Goal: Contribute content: Add original content to the website for others to see

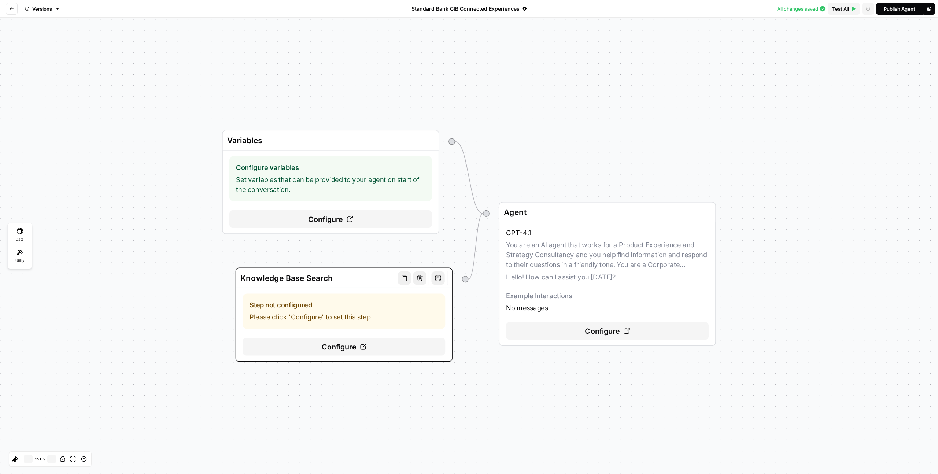
click at [341, 346] on span "Configure" at bounding box center [339, 346] width 35 height 11
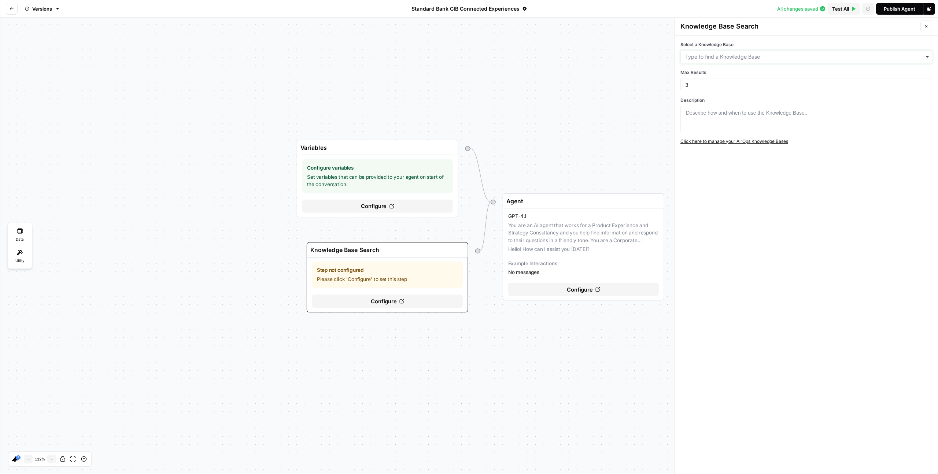
click at [736, 58] on input "Select a Knowledge Base" at bounding box center [806, 56] width 242 height 7
click at [730, 57] on input "Select a Knowledge Base" at bounding box center [806, 56] width 242 height 7
type input "sta"
click at [745, 106] on div "Standard Bank CIB" at bounding box center [806, 104] width 251 height 14
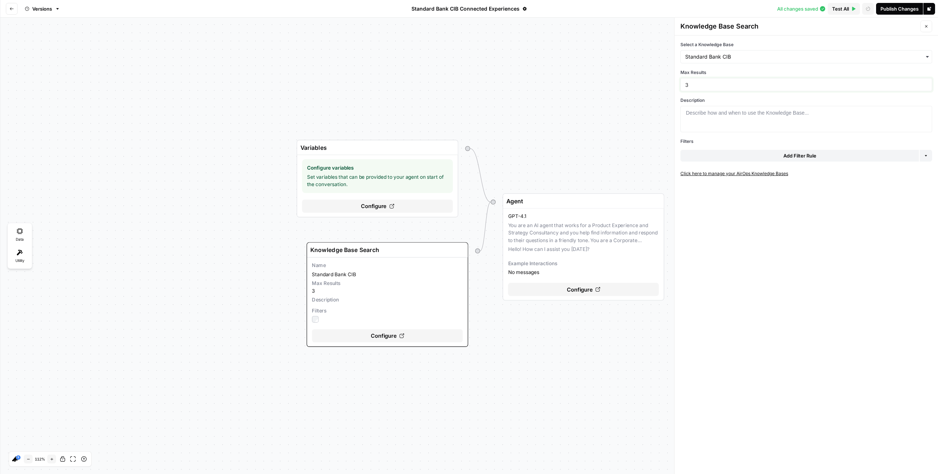
click at [699, 83] on input "3" at bounding box center [806, 84] width 242 height 7
drag, startPoint x: 694, startPoint y: 84, endPoint x: 675, endPoint y: 81, distance: 18.9
click at [675, 81] on div "Select a Knowledge Base Max Results 3 Description 1 Describe how and when to us…" at bounding box center [805, 255] width 263 height 439
click at [715, 112] on div "Describe how and when to use the Knowledge Base..." at bounding box center [747, 112] width 123 height 7
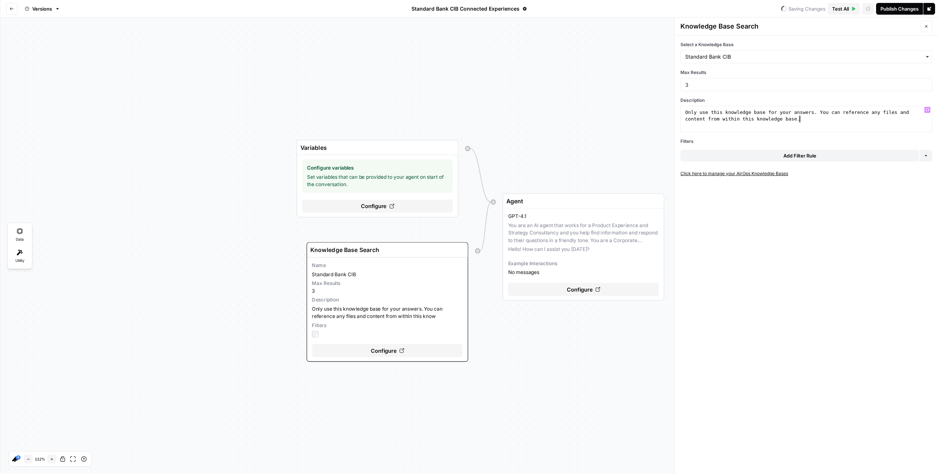
scroll to position [0, 26]
type textarea "**********"
click at [903, 6] on div "Publish Changes" at bounding box center [899, 8] width 38 height 7
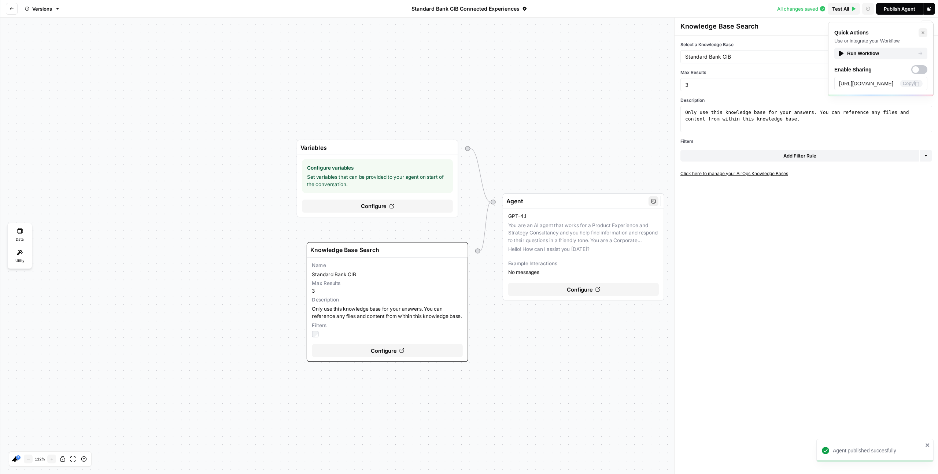
click at [553, 237] on div "GPT-4.1 You are an AI agent that works for a Product Experience and Strategy Co…" at bounding box center [583, 244] width 151 height 63
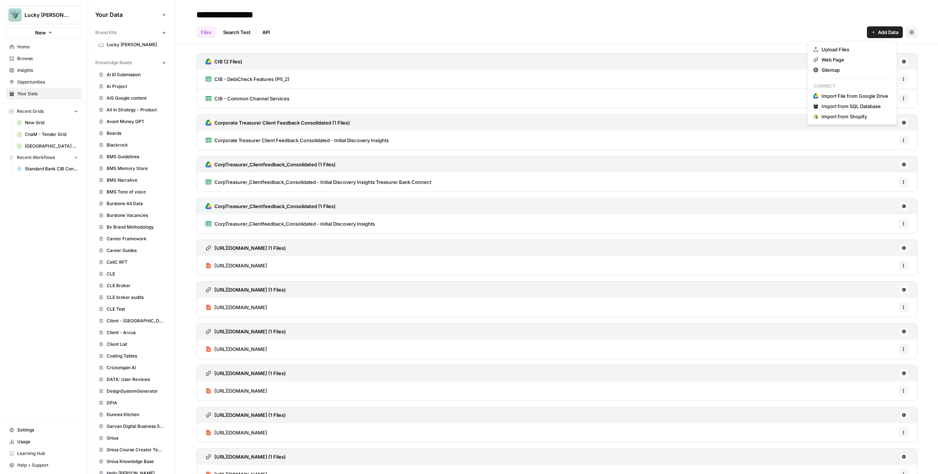
click at [894, 29] on button "Add Data" at bounding box center [885, 32] width 36 height 12
click at [846, 46] on span "Upload Files" at bounding box center [854, 49] width 67 height 7
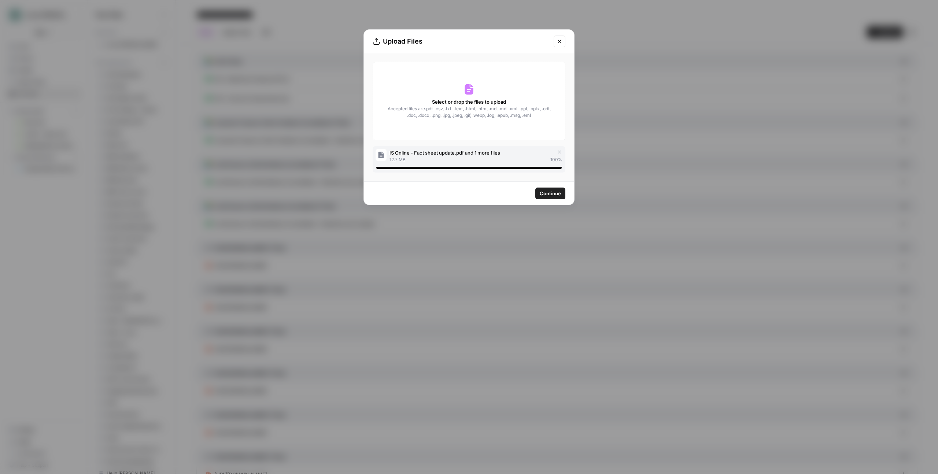
click at [552, 194] on span "Continue" at bounding box center [550, 193] width 21 height 7
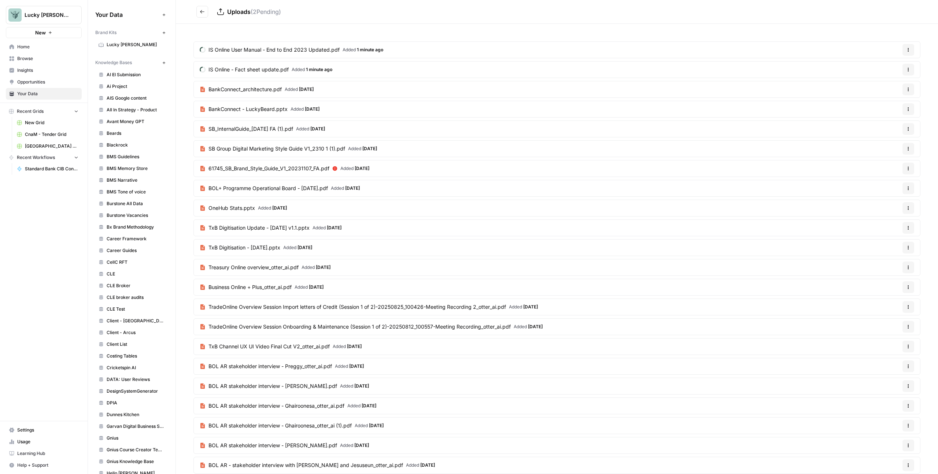
click at [202, 14] on button "Go back" at bounding box center [202, 12] width 12 height 12
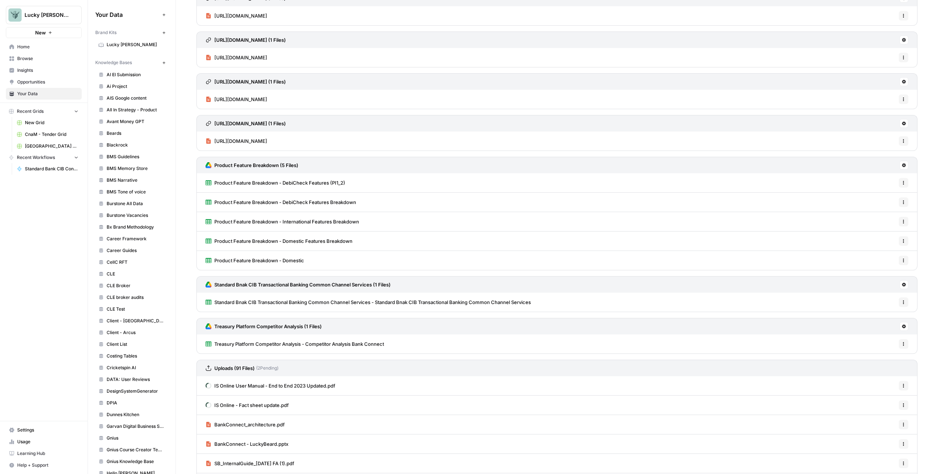
scroll to position [567, 0]
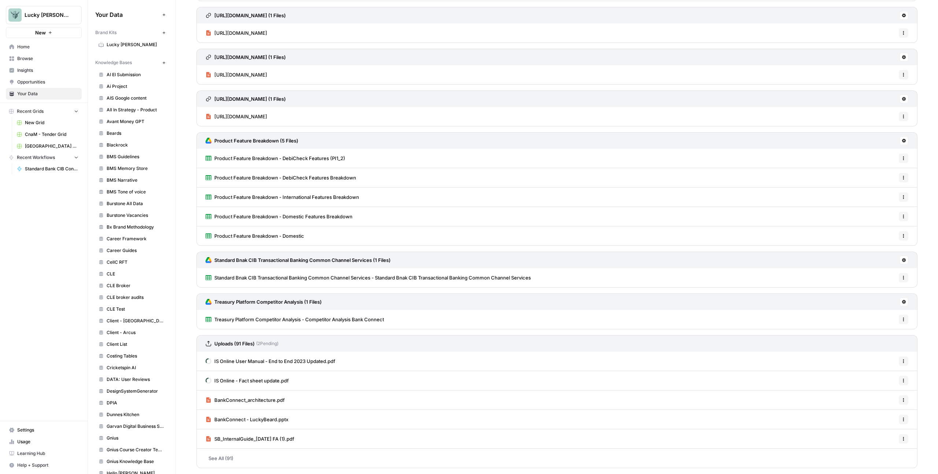
click at [223, 458] on link "See All (91)" at bounding box center [556, 458] width 721 height 19
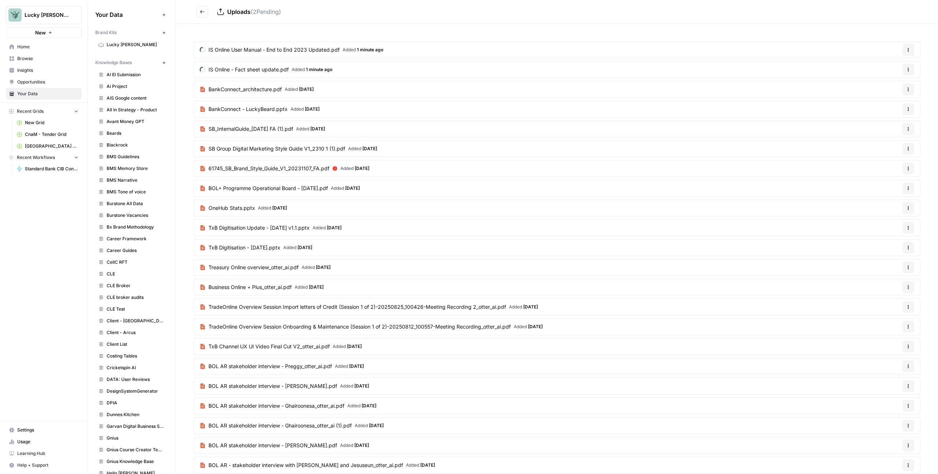
click at [206, 9] on button "Go back" at bounding box center [202, 12] width 12 height 12
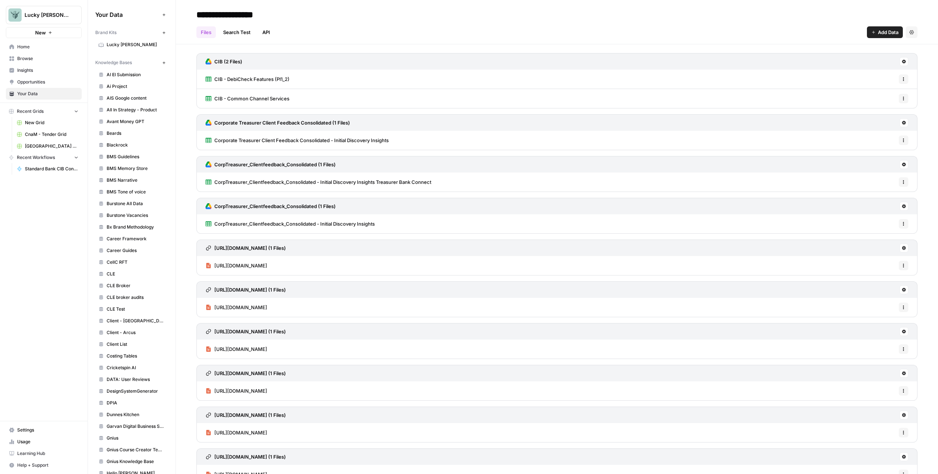
click at [867, 30] on button "Add Data" at bounding box center [885, 32] width 36 height 12
click at [834, 62] on span "Web Page" at bounding box center [854, 59] width 67 height 7
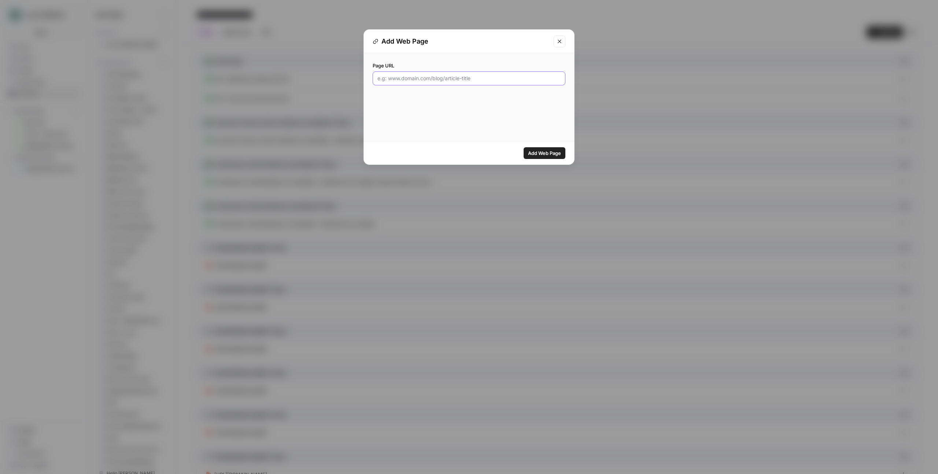
click at [461, 77] on input "Page URL" at bounding box center [468, 78] width 183 height 7
paste input "[URL][DOMAIN_NAME]"
type input "[URL][DOMAIN_NAME]"
click at [548, 149] on span "Add Web Page" at bounding box center [544, 152] width 33 height 7
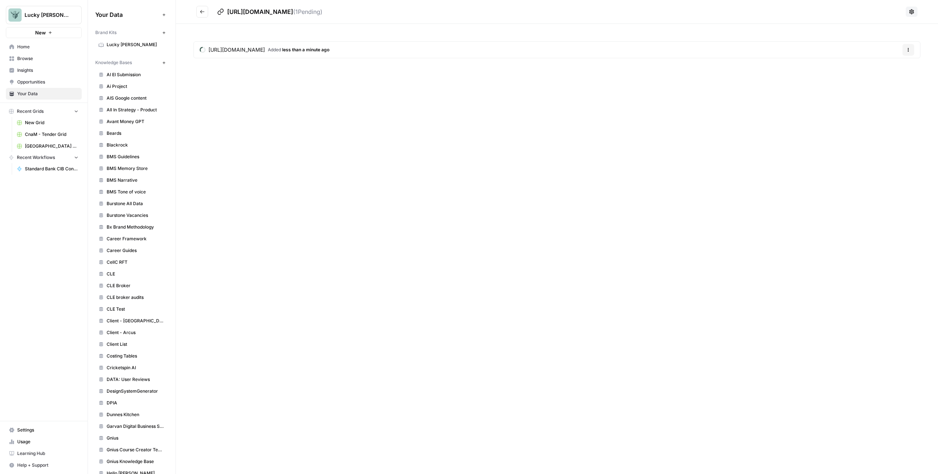
click at [202, 11] on icon "Go back" at bounding box center [202, 11] width 5 height 5
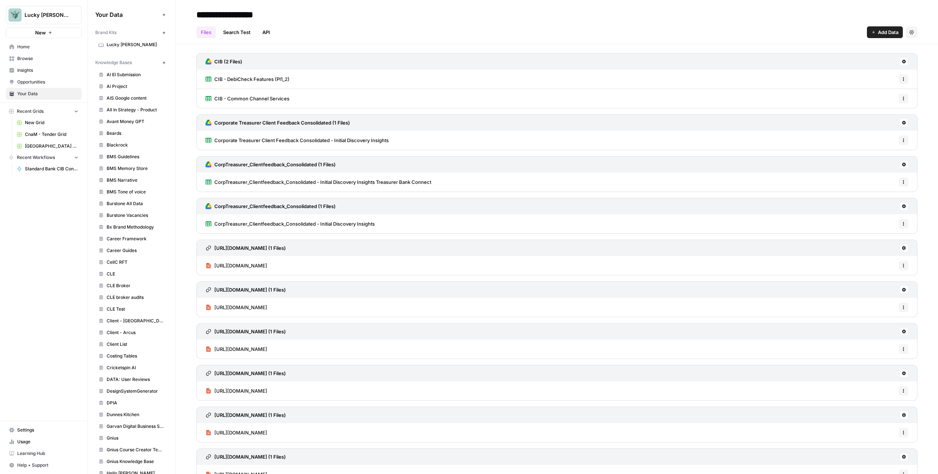
click at [879, 30] on span "Add Data" at bounding box center [888, 32] width 21 height 7
click at [850, 59] on span "Web Page" at bounding box center [854, 59] width 67 height 7
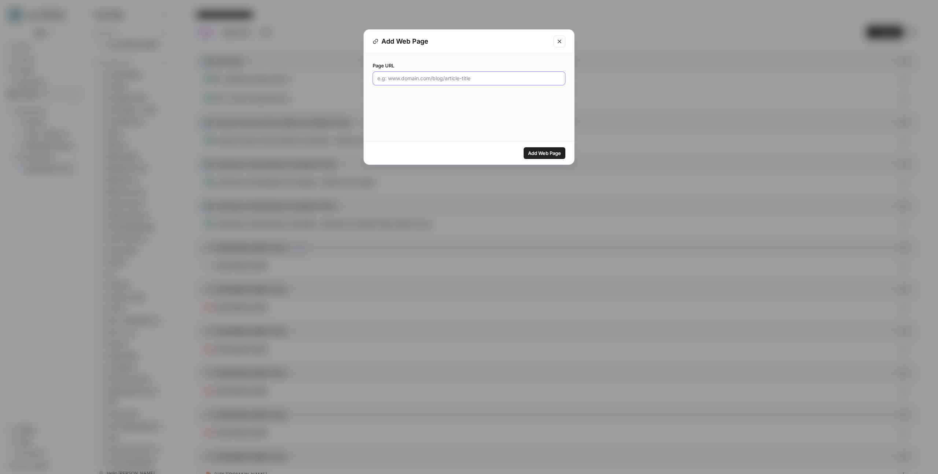
click at [470, 75] on input "Page URL" at bounding box center [468, 78] width 183 height 7
paste input "[URL][DOMAIN_NAME]"
type input "[URL][DOMAIN_NAME]"
click at [556, 153] on span "Add Web Page" at bounding box center [544, 152] width 33 height 7
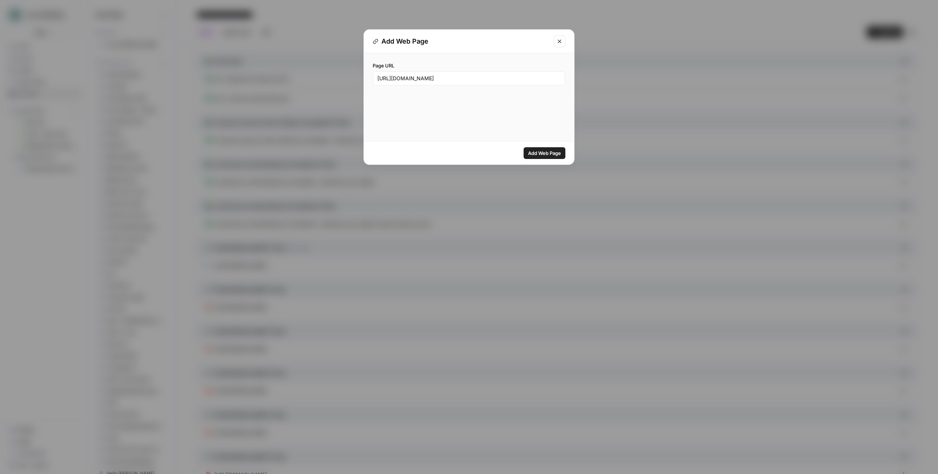
scroll to position [0, 0]
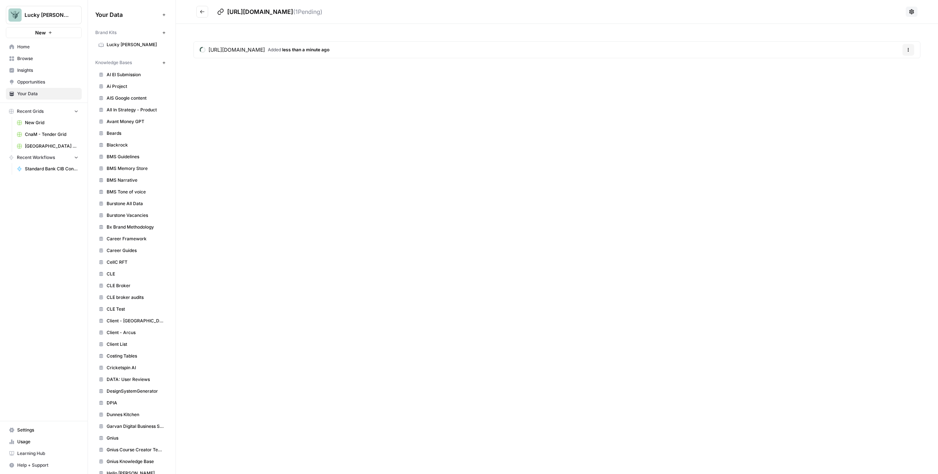
click at [200, 14] on icon "Go back" at bounding box center [202, 11] width 5 height 5
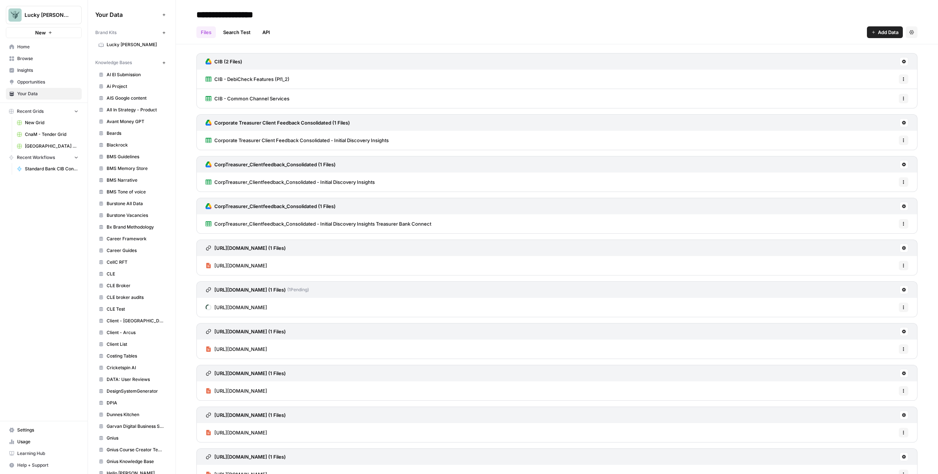
click at [878, 33] on span "Add Data" at bounding box center [888, 32] width 21 height 7
click at [845, 60] on span "Web Page" at bounding box center [854, 59] width 67 height 7
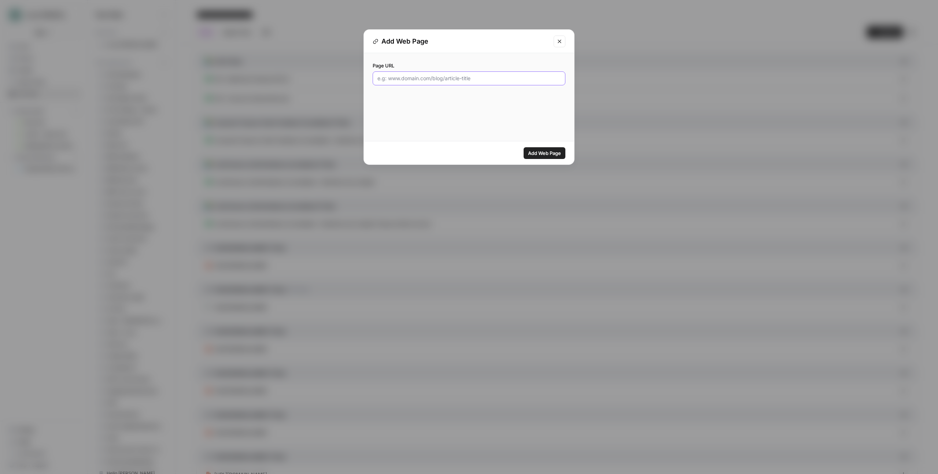
click at [528, 80] on input "Page URL" at bounding box center [468, 78] width 183 height 7
paste input "[URL][DOMAIN_NAME]"
type input "[URL][DOMAIN_NAME]"
click at [541, 153] on span "Add Web Page" at bounding box center [544, 152] width 33 height 7
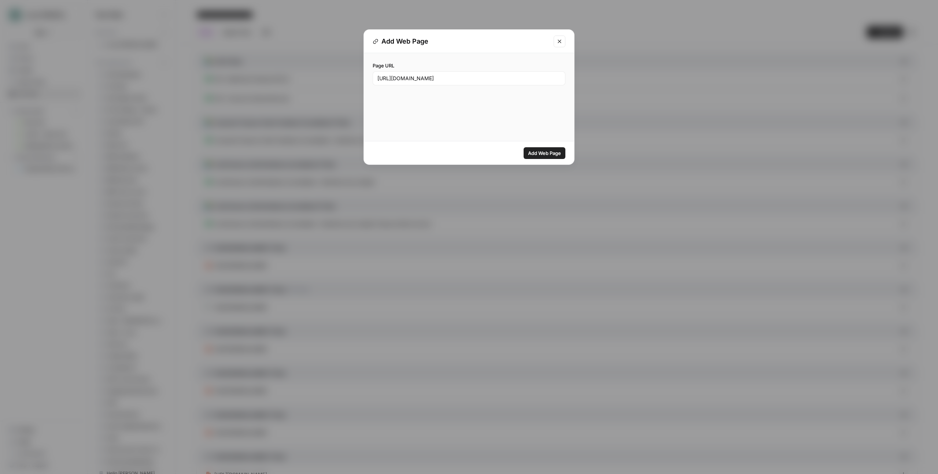
scroll to position [0, 0]
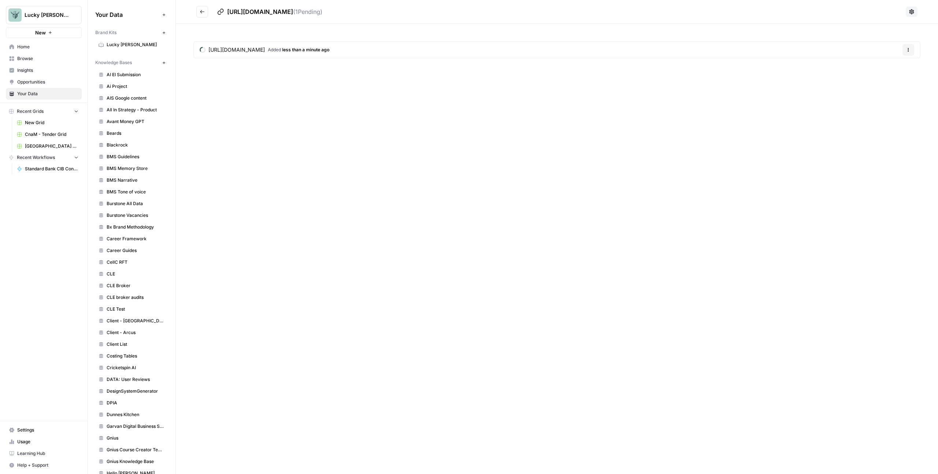
click at [203, 13] on icon "Go back" at bounding box center [202, 11] width 5 height 5
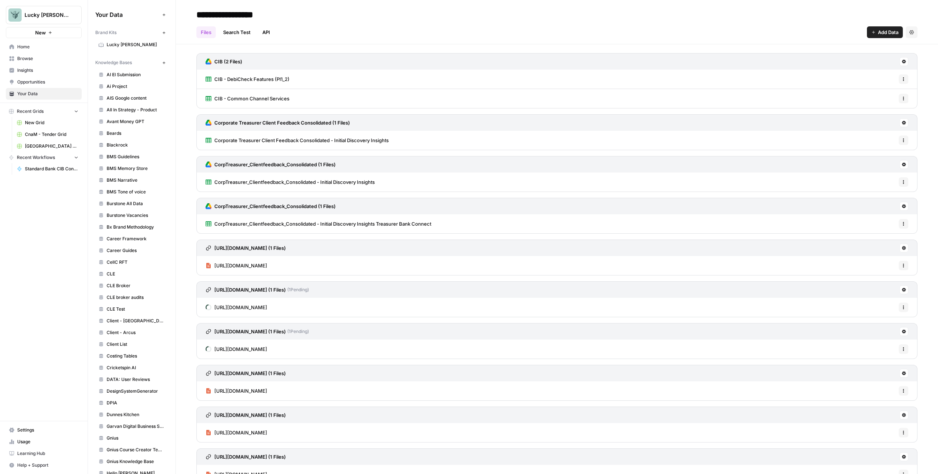
click at [896, 33] on button "Add Data" at bounding box center [885, 32] width 36 height 12
click at [844, 58] on span "Web Page" at bounding box center [854, 59] width 67 height 7
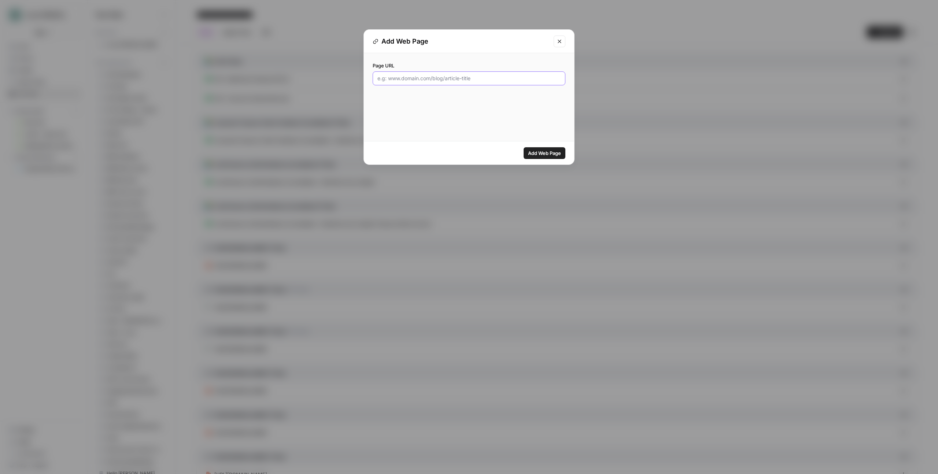
click at [492, 80] on input "Page URL" at bounding box center [468, 78] width 183 height 7
paste input "[URL][DOMAIN_NAME]"
type input "[URL][DOMAIN_NAME]"
click at [554, 152] on span "Add Web Page" at bounding box center [544, 152] width 33 height 7
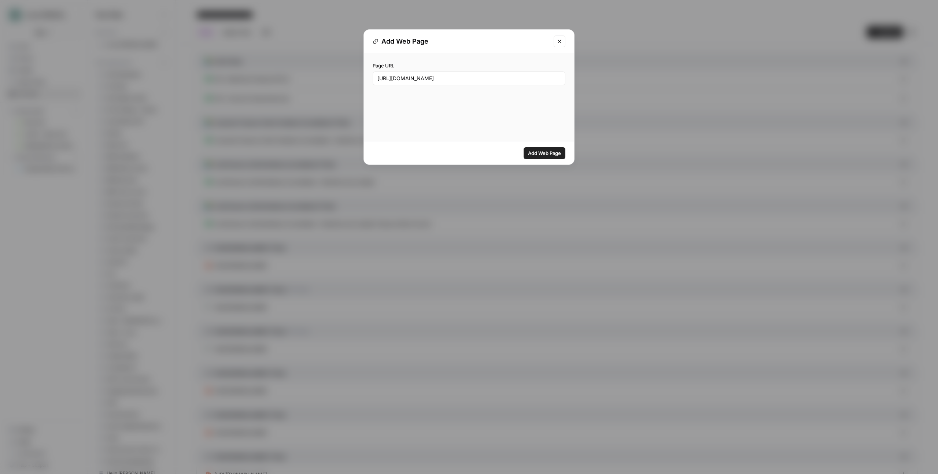
scroll to position [0, 0]
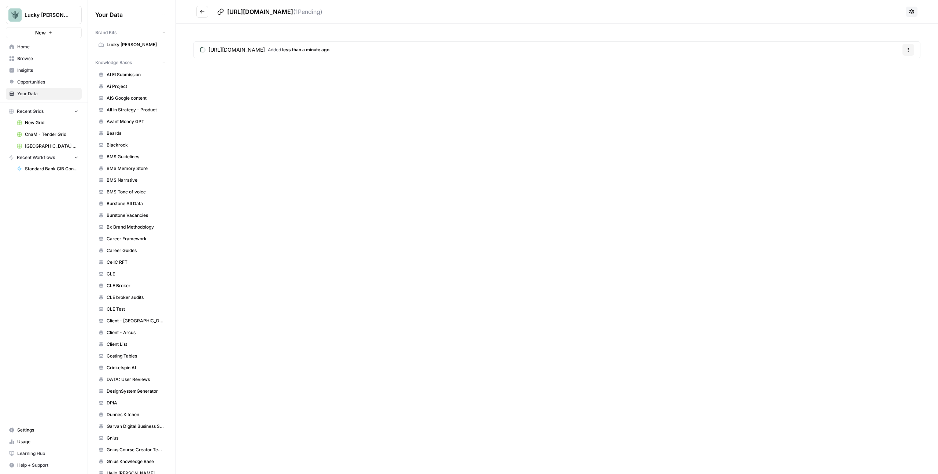
click at [204, 11] on icon "Go back" at bounding box center [202, 11] width 5 height 5
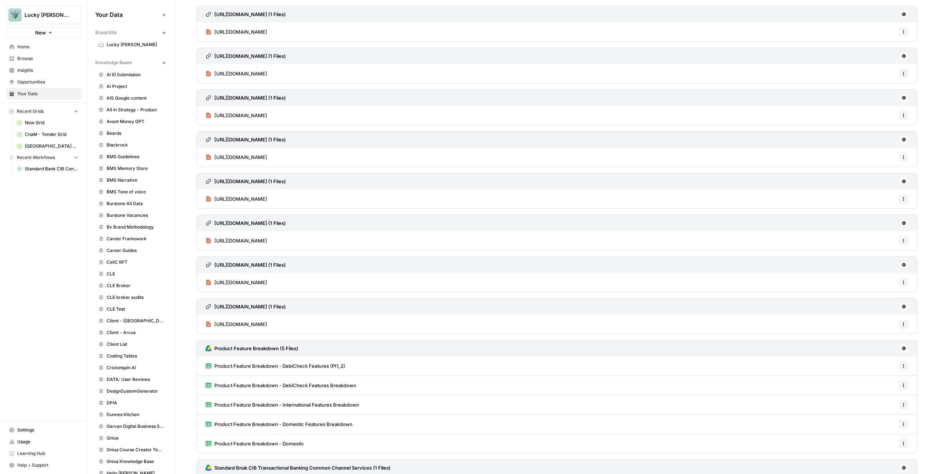
scroll to position [734, 0]
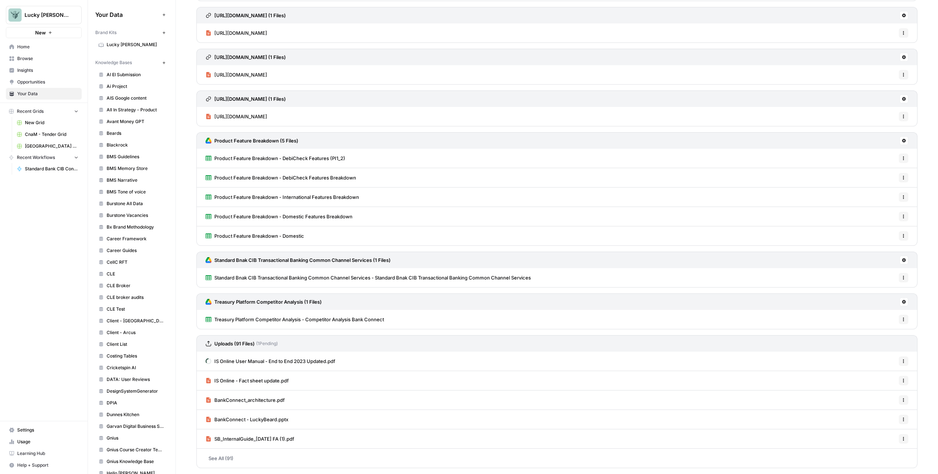
click at [227, 454] on link "See All (91)" at bounding box center [556, 458] width 721 height 19
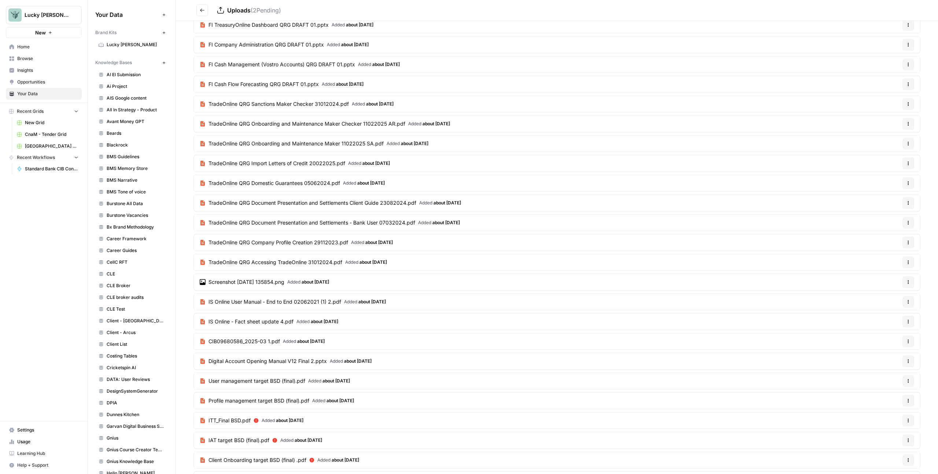
scroll to position [1385, 0]
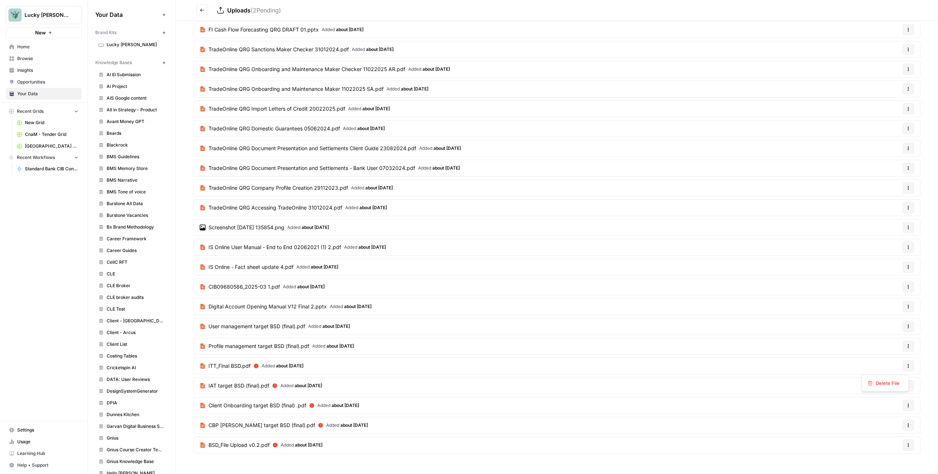
click at [903, 363] on button "Options" at bounding box center [908, 366] width 12 height 12
click at [354, 374] on article "ITT_Final BSD.pdf Added about [DATE] Options" at bounding box center [556, 366] width 727 height 17
click at [278, 404] on span "Client Onboarding target BSD (final) .pdf" at bounding box center [257, 405] width 98 height 7
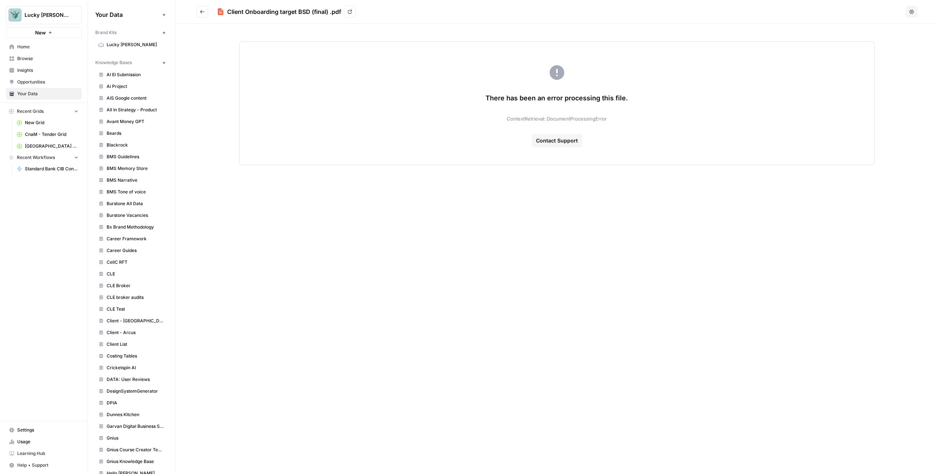
click at [203, 11] on icon "Go back" at bounding box center [202, 11] width 5 height 5
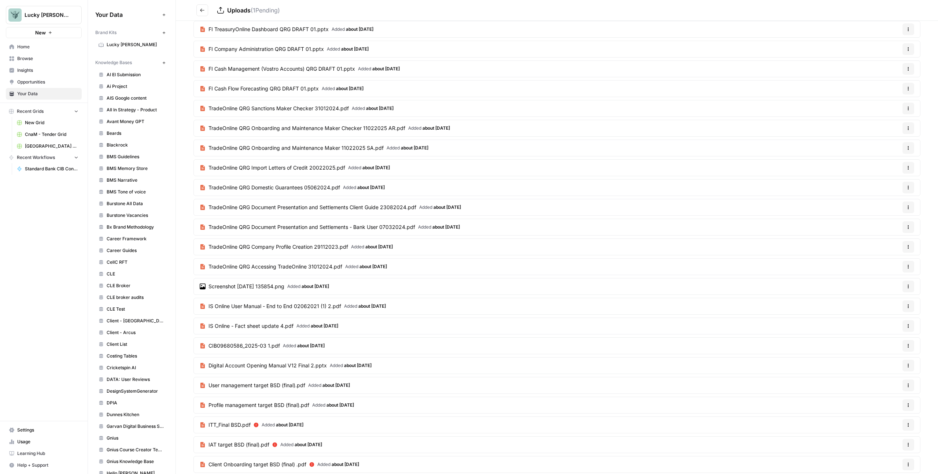
scroll to position [1385, 0]
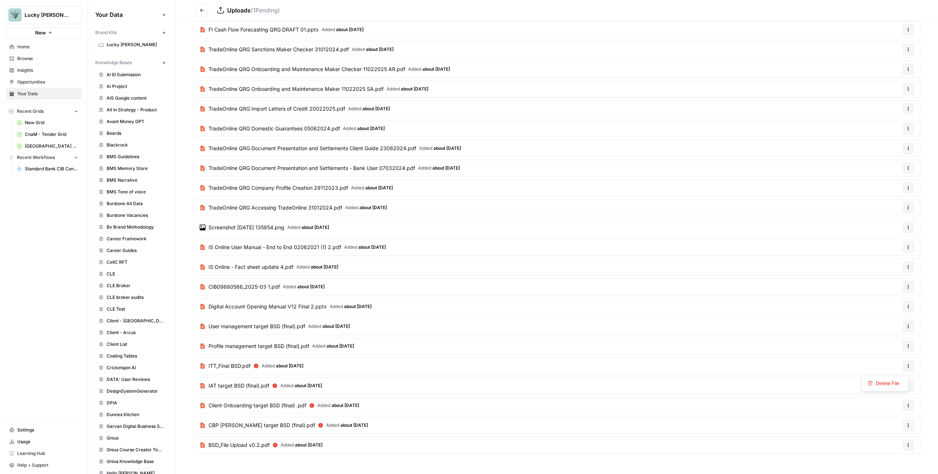
click at [906, 365] on button "Options" at bounding box center [908, 366] width 12 height 12
click at [891, 384] on span "Delete File" at bounding box center [888, 383] width 24 height 7
click at [445, 90] on span "Delete" at bounding box center [443, 93] width 16 height 7
click at [908, 406] on icon "button" at bounding box center [908, 405] width 1 height 1
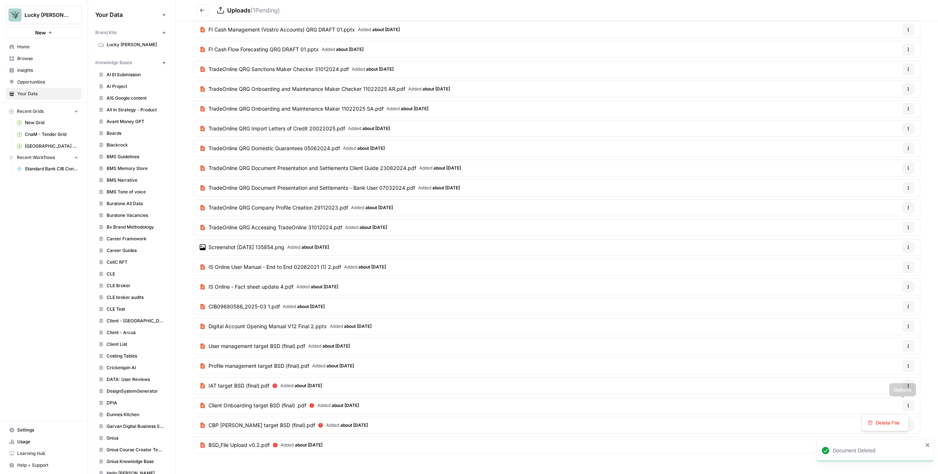
scroll to position [1365, 0]
click at [884, 424] on span "Delete File" at bounding box center [888, 422] width 24 height 7
click at [443, 92] on span "Delete" at bounding box center [443, 93] width 16 height 7
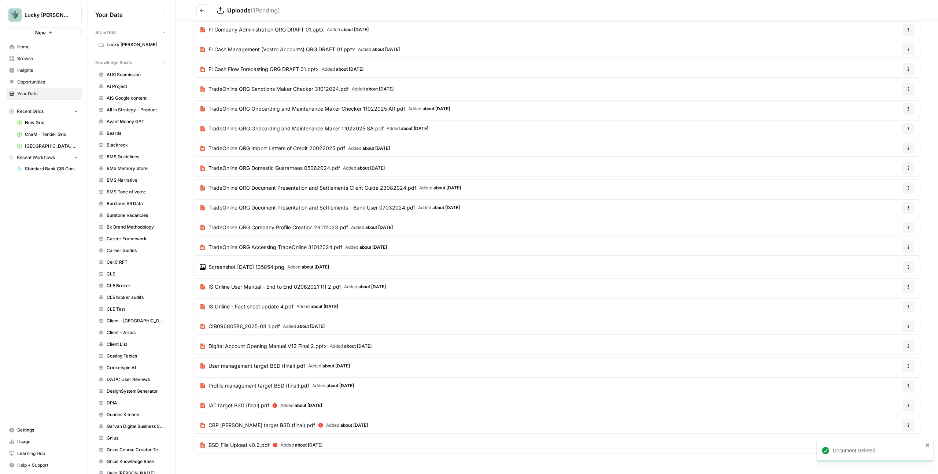
click at [905, 408] on button "Options" at bounding box center [908, 406] width 12 height 12
click at [892, 426] on button "Delete File" at bounding box center [885, 423] width 41 height 10
click at [445, 90] on span "Delete" at bounding box center [443, 93] width 16 height 7
click at [906, 427] on icon "button" at bounding box center [908, 425] width 4 height 4
click at [906, 424] on icon "button" at bounding box center [908, 425] width 4 height 4
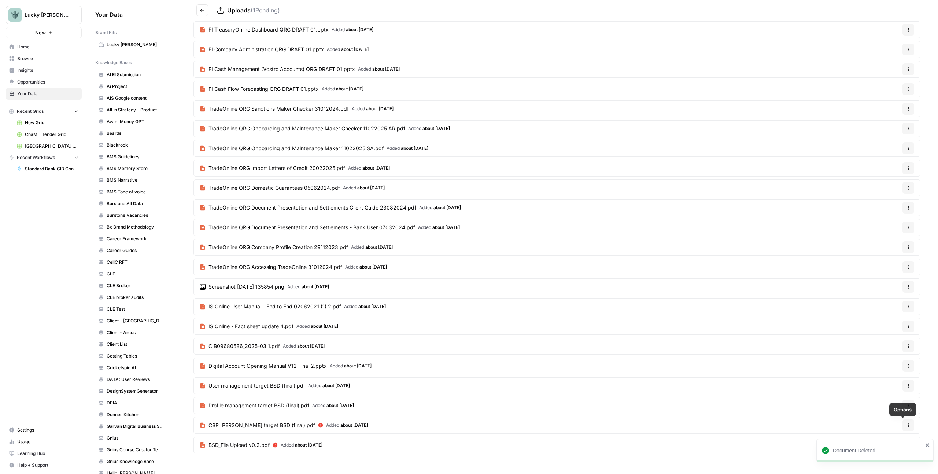
scroll to position [1326, 0]
click at [906, 424] on icon "button" at bounding box center [908, 425] width 4 height 4
click at [908, 426] on icon "button" at bounding box center [908, 425] width 1 height 1
click at [927, 442] on icon "close" at bounding box center [927, 445] width 5 height 6
click at [906, 446] on icon "button" at bounding box center [908, 445] width 4 height 4
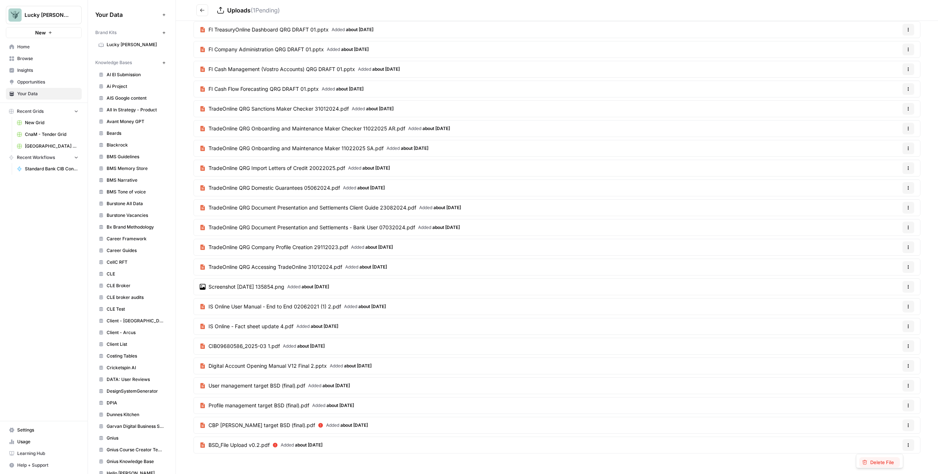
click at [885, 466] on span "Delete File" at bounding box center [882, 462] width 24 height 7
click at [445, 95] on span "Delete" at bounding box center [443, 93] width 16 height 7
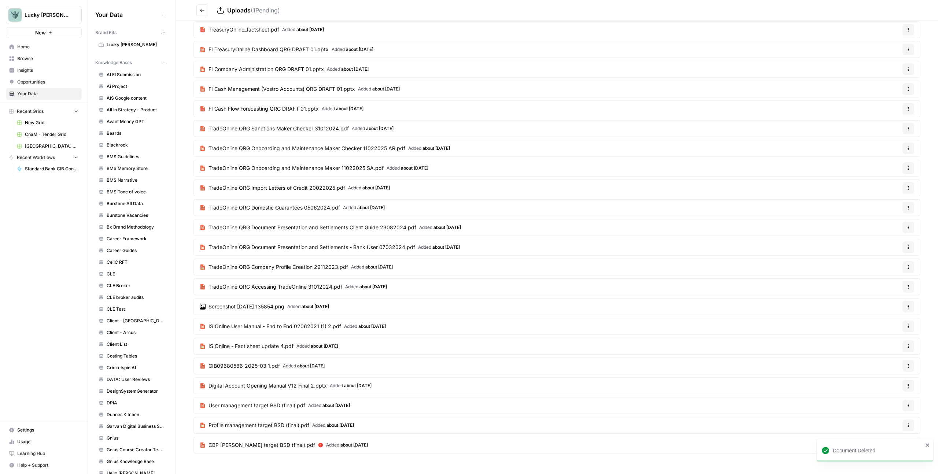
click at [931, 444] on div "Document Deleted" at bounding box center [874, 450] width 117 height 23
click at [906, 445] on icon "button" at bounding box center [908, 445] width 4 height 4
click at [889, 460] on span "Delete File" at bounding box center [882, 462] width 24 height 7
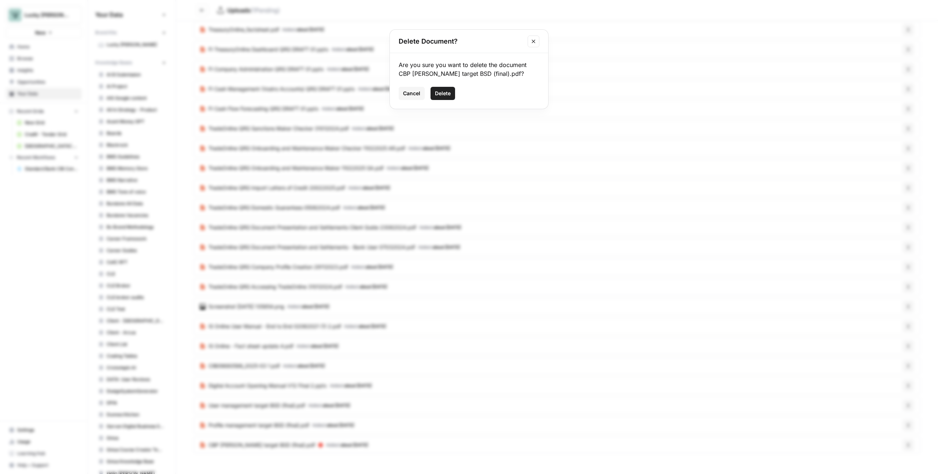
click at [436, 94] on span "Delete" at bounding box center [443, 93] width 16 height 7
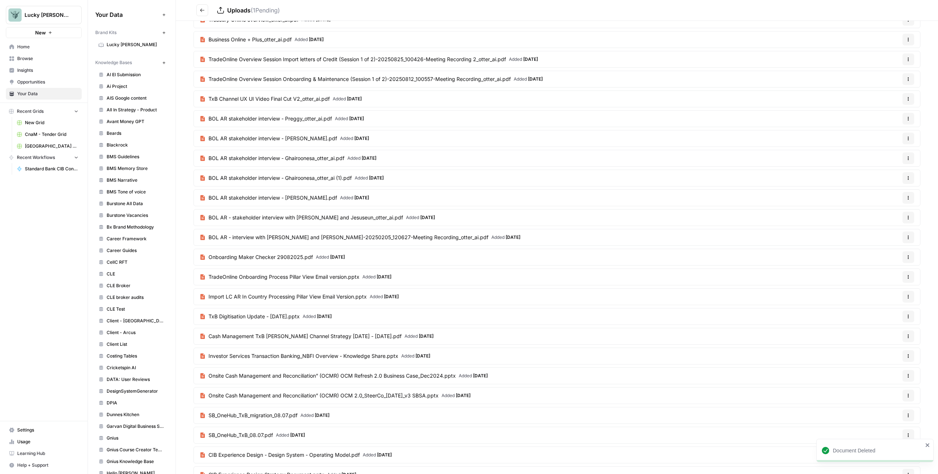
scroll to position [0, 0]
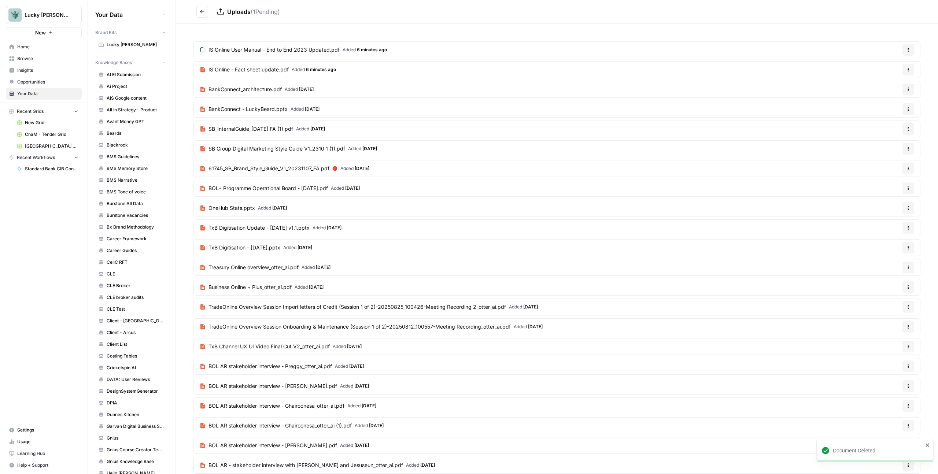
click at [204, 12] on icon "Go back" at bounding box center [202, 11] width 5 height 5
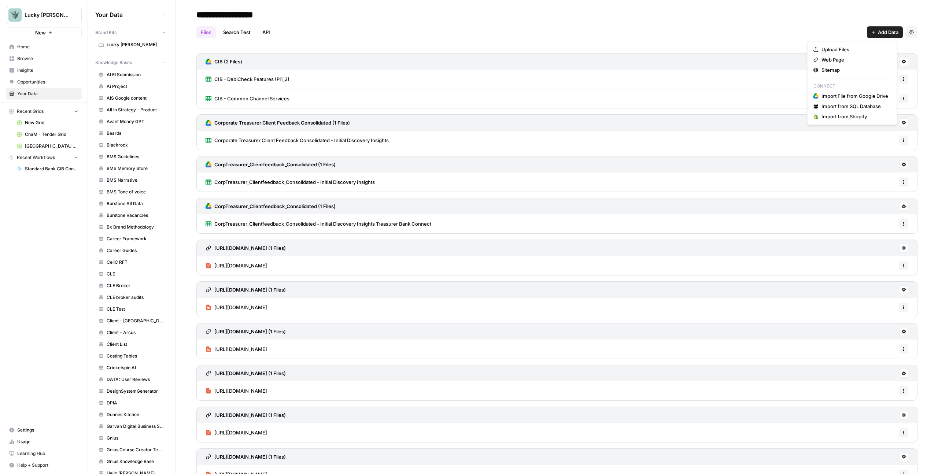
click at [882, 33] on span "Add Data" at bounding box center [888, 32] width 21 height 7
click at [834, 49] on span "Upload Files" at bounding box center [854, 49] width 67 height 7
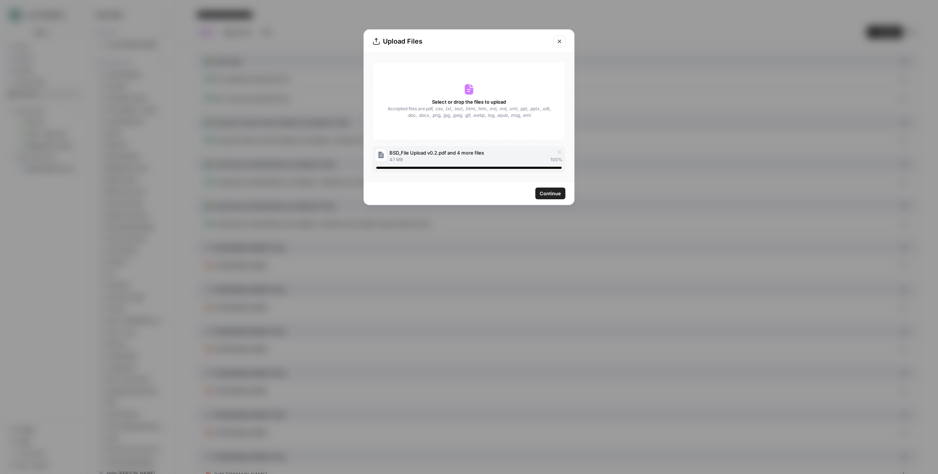
click at [553, 193] on span "Continue" at bounding box center [550, 193] width 21 height 7
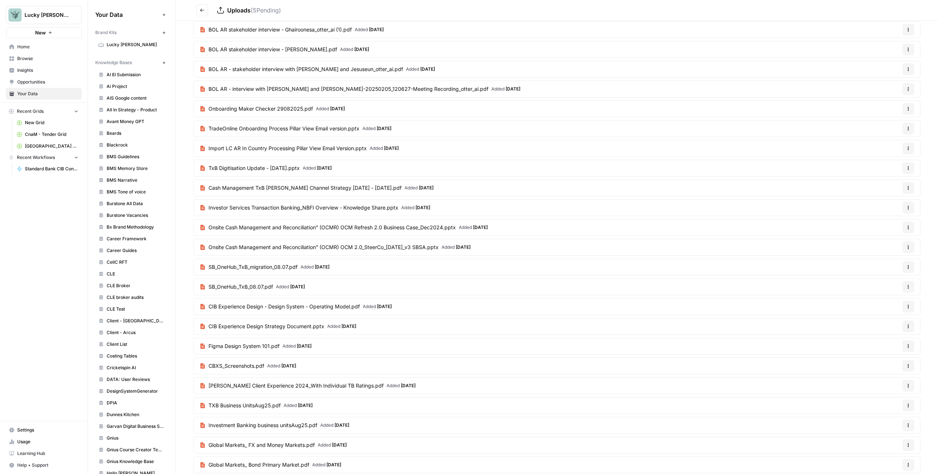
scroll to position [200, 0]
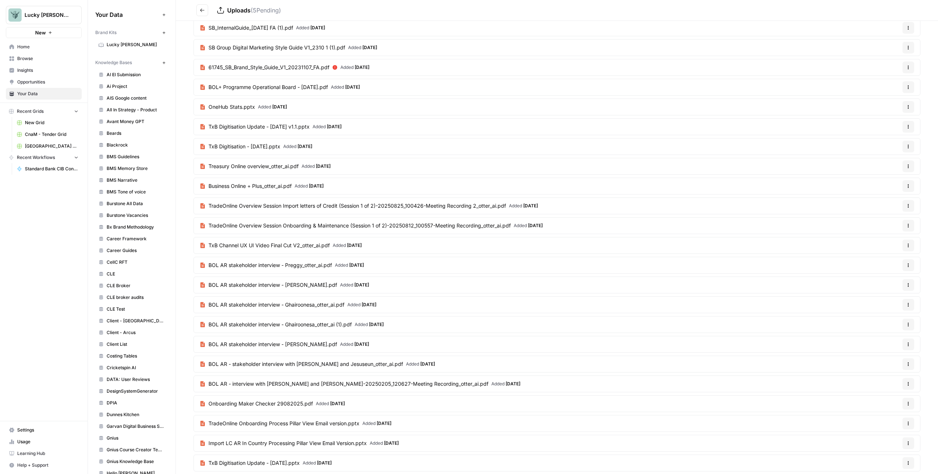
click at [199, 10] on button "Go back" at bounding box center [202, 10] width 12 height 12
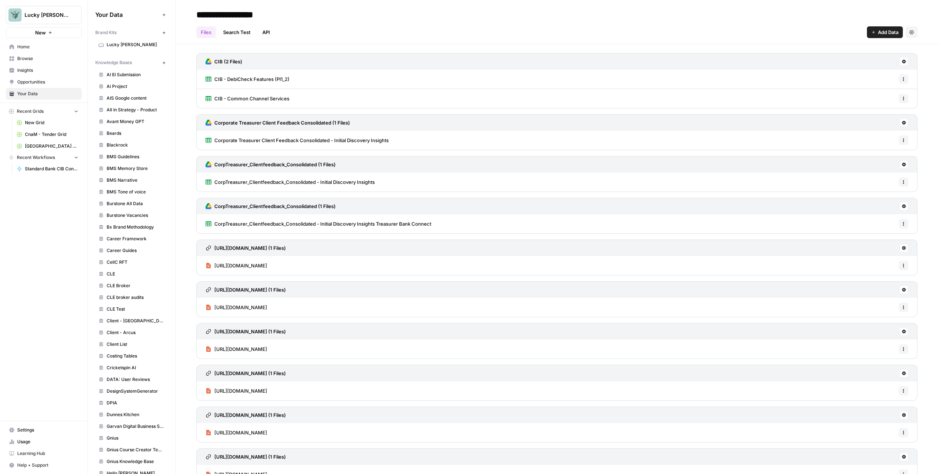
click at [884, 34] on span "Add Data" at bounding box center [888, 32] width 21 height 7
click at [828, 51] on span "Upload Files" at bounding box center [854, 49] width 67 height 7
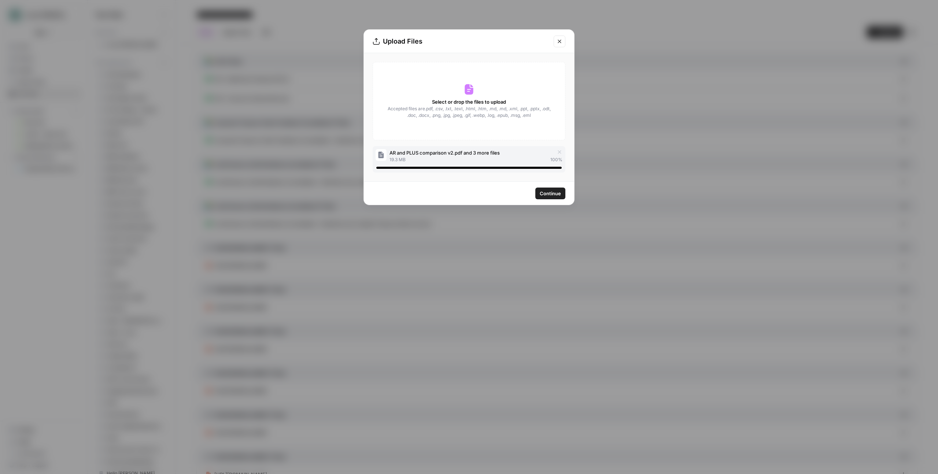
click at [561, 192] on button "Continue" at bounding box center [550, 194] width 30 height 12
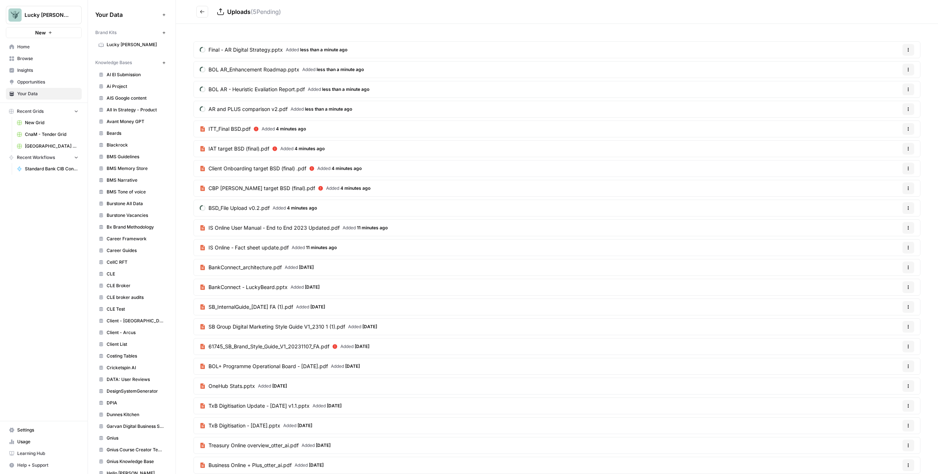
click at [201, 12] on icon "Go back" at bounding box center [202, 11] width 4 height 3
